Goal: Check status: Check status

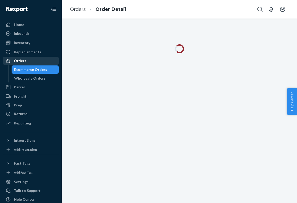
click at [40, 64] on div "Orders" at bounding box center [31, 60] width 55 height 7
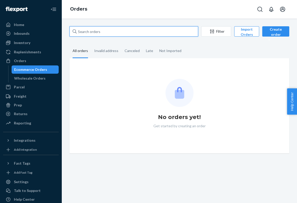
click at [91, 31] on input "text" at bounding box center [133, 31] width 129 height 10
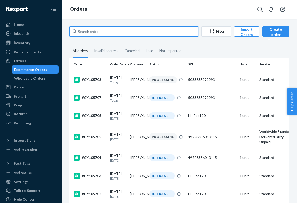
paste input "CY105453"
type input "CY105453"
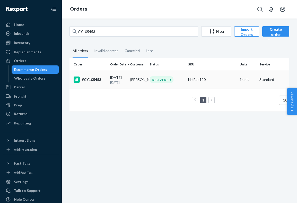
click at [132, 79] on td "[PERSON_NAME]" at bounding box center [138, 79] width 20 height 18
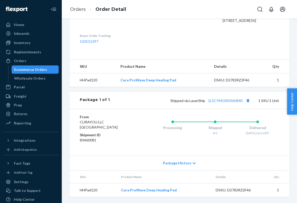
scroll to position [162, 0]
click at [186, 136] on div "Processing" at bounding box center [172, 126] width 42 height 21
copy body "Lore Ipsumdol Sitametc Adipi Elitsedd Eiusmodte Incididu Utlaboreetdolo Magnaa …"
click at [115, 157] on div "Package History" at bounding box center [179, 162] width 220 height 15
